Goal: Task Accomplishment & Management: Use online tool/utility

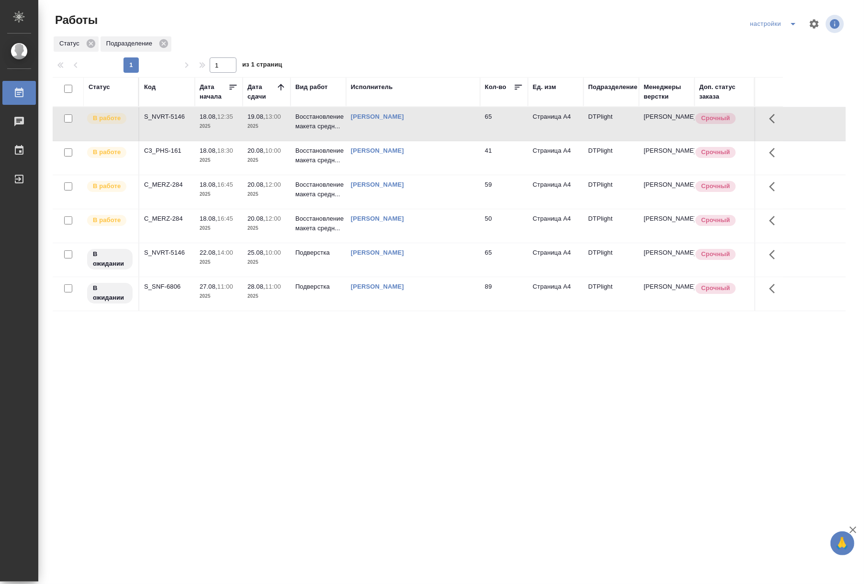
click at [323, 134] on td "Восстановление макета средн..." at bounding box center [318, 123] width 56 height 33
click at [690, 462] on div ".cls-1 fill:#fff; AWATERA Riianova [PERSON_NAME] 0 Чаты График Выйти Работы нас…" at bounding box center [432, 292] width 864 height 584
click at [324, 156] on p "Восстановление макета средн..." at bounding box center [318, 155] width 46 height 19
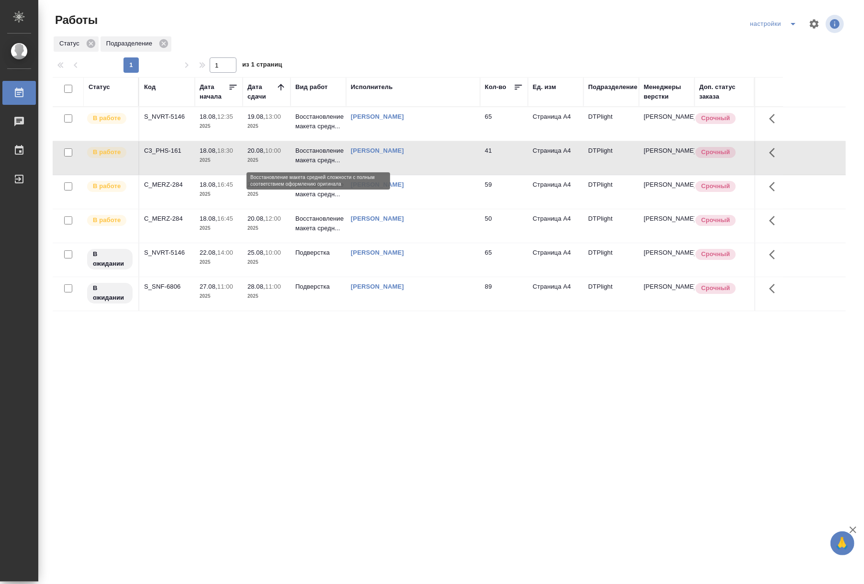
click at [324, 156] on p "Восстановление макета средн..." at bounding box center [318, 155] width 46 height 19
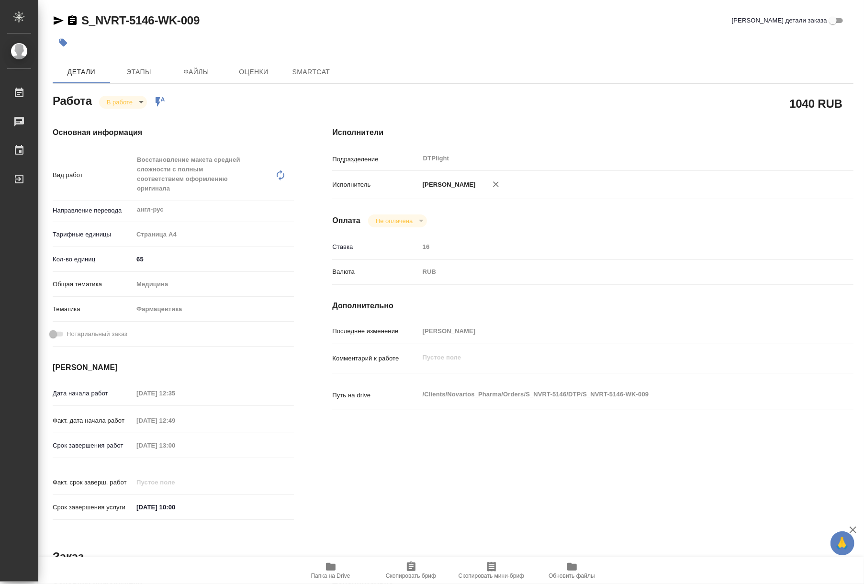
type textarea "x"
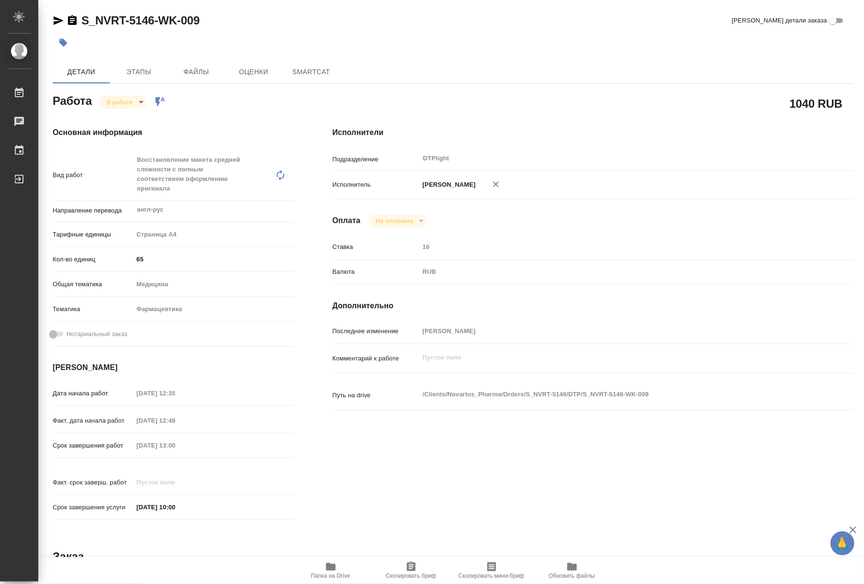
type textarea "x"
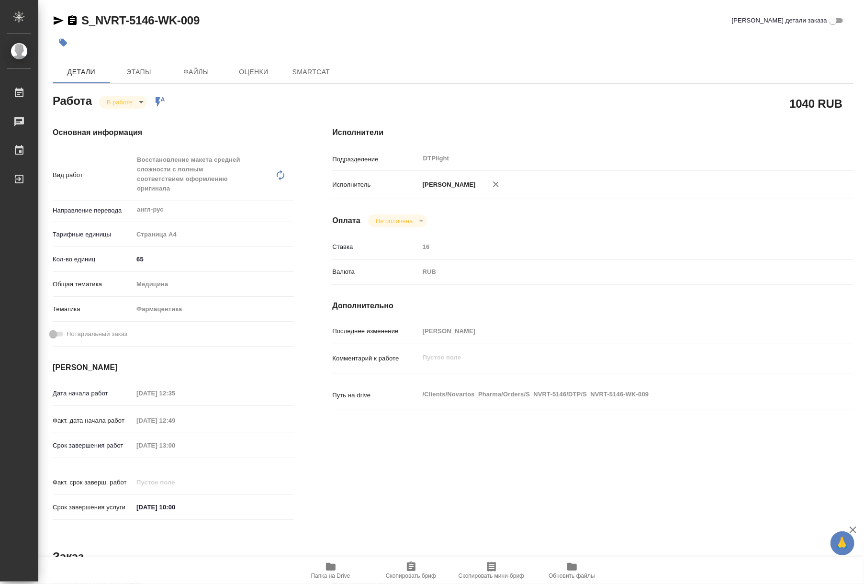
type textarea "x"
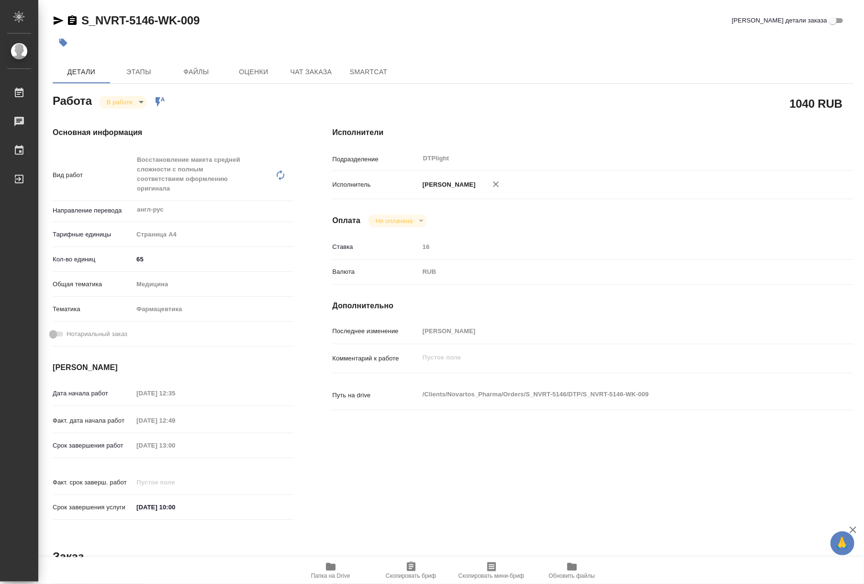
type textarea "x"
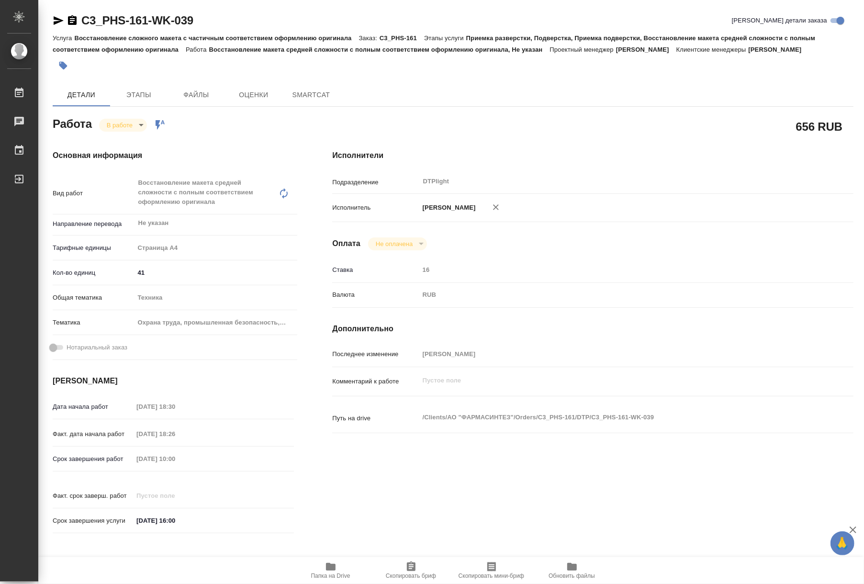
type textarea "x"
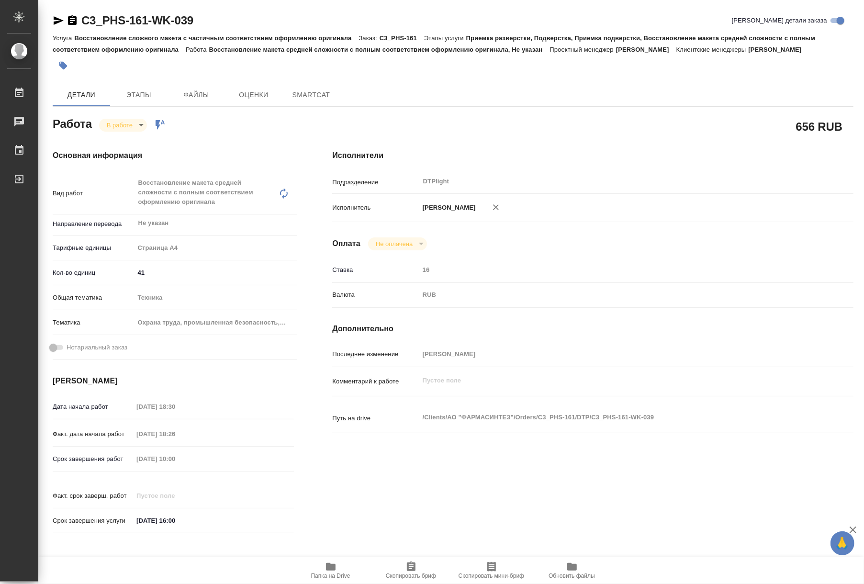
type textarea "x"
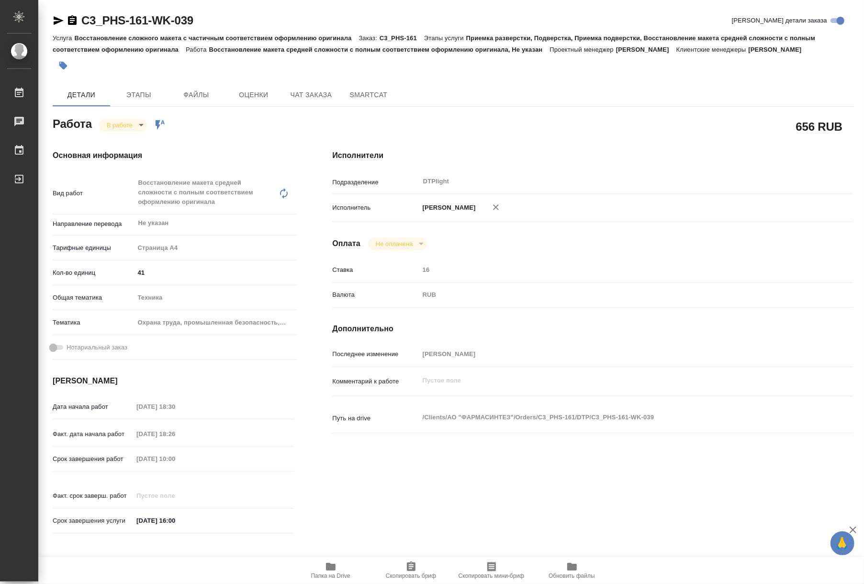
type textarea "x"
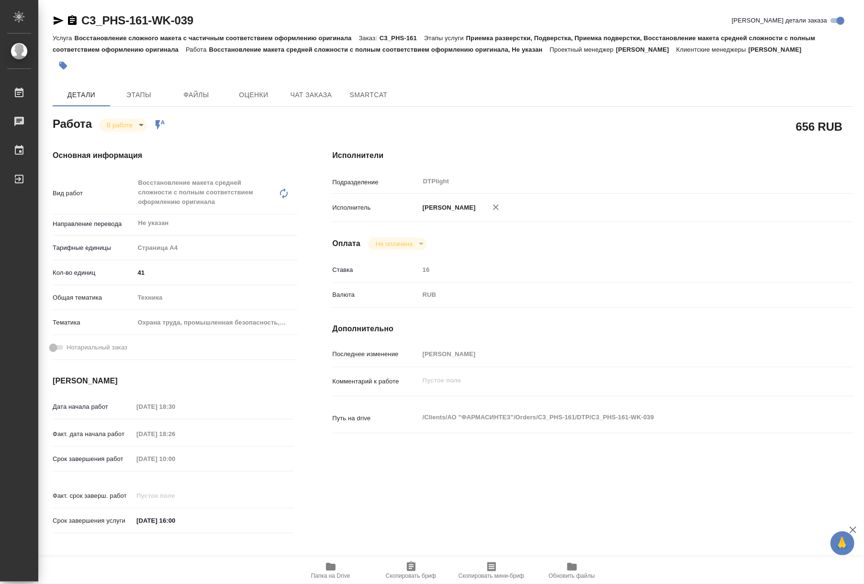
click at [332, 568] on icon "button" at bounding box center [331, 567] width 10 height 8
type textarea "x"
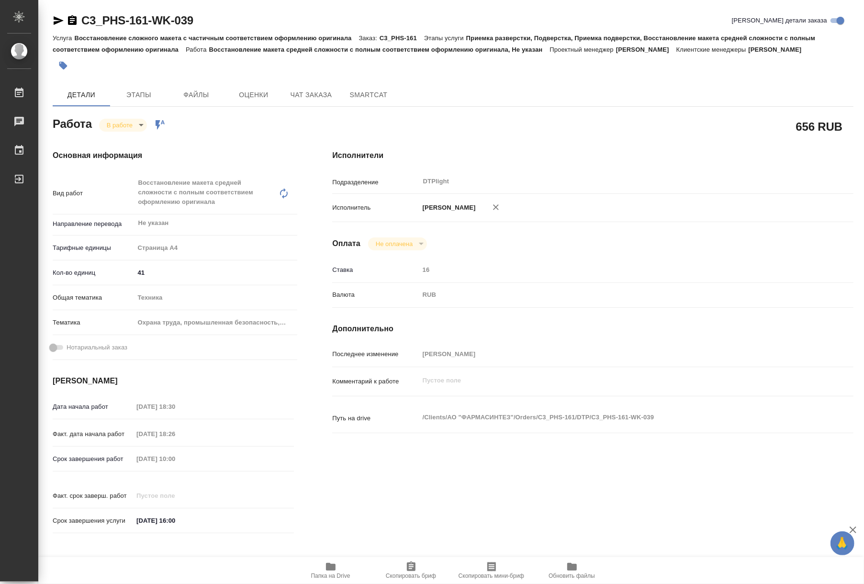
type textarea "x"
